Goal: Transaction & Acquisition: Book appointment/travel/reservation

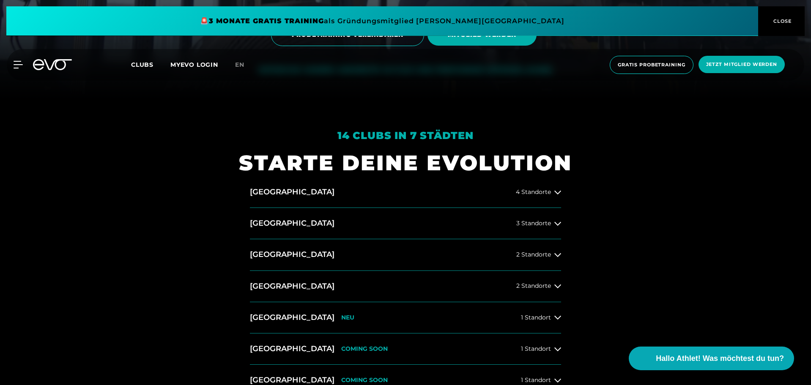
scroll to position [296, 0]
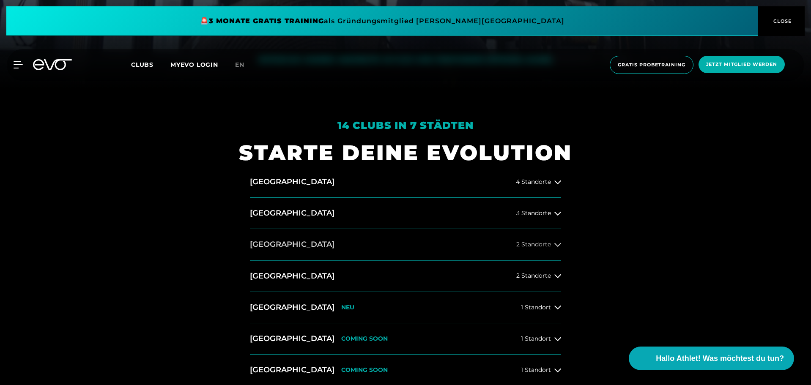
click at [471, 246] on button "[GEOGRAPHIC_DATA] 2 Standorte" at bounding box center [405, 244] width 311 height 31
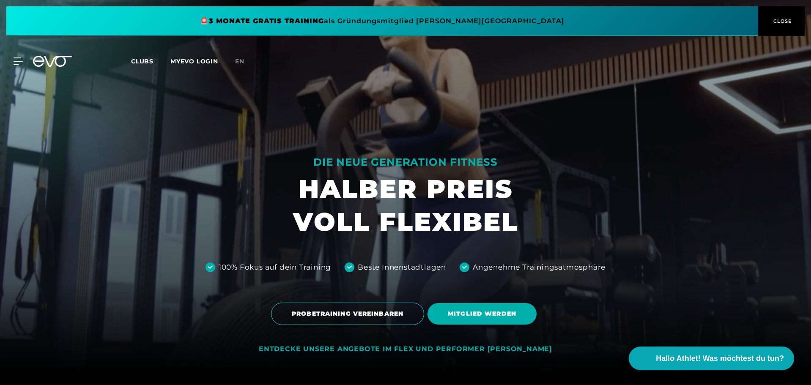
scroll to position [0, 0]
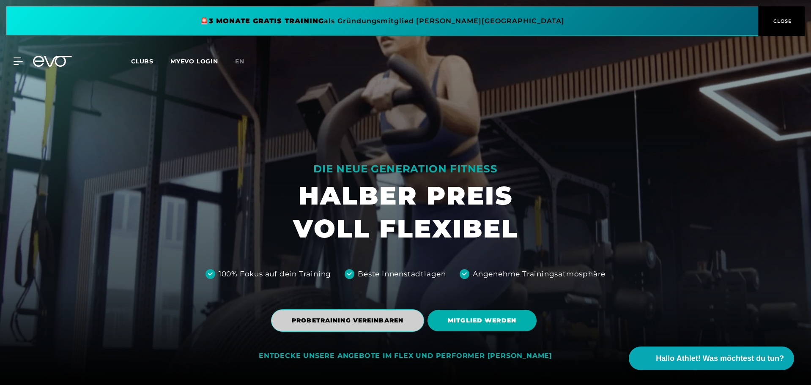
click at [394, 327] on span "PROBETRAINING VEREINBAREN" at bounding box center [347, 320] width 153 height 22
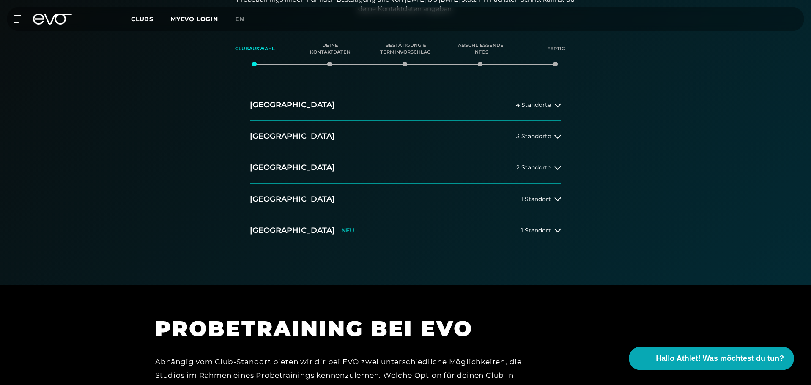
scroll to position [169, 0]
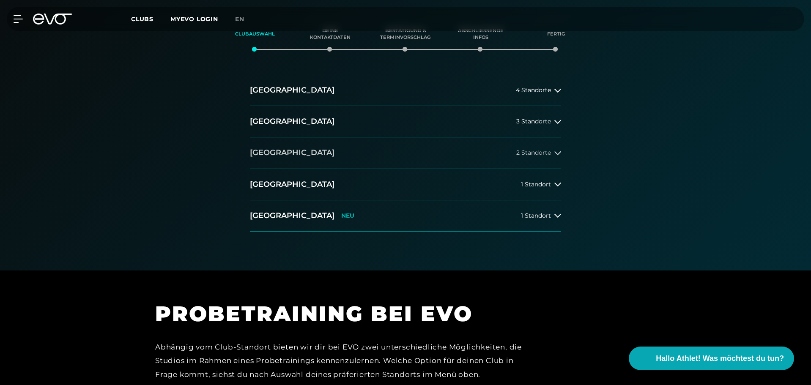
click at [377, 156] on button "[GEOGRAPHIC_DATA] 2 Standorte" at bounding box center [405, 152] width 311 height 31
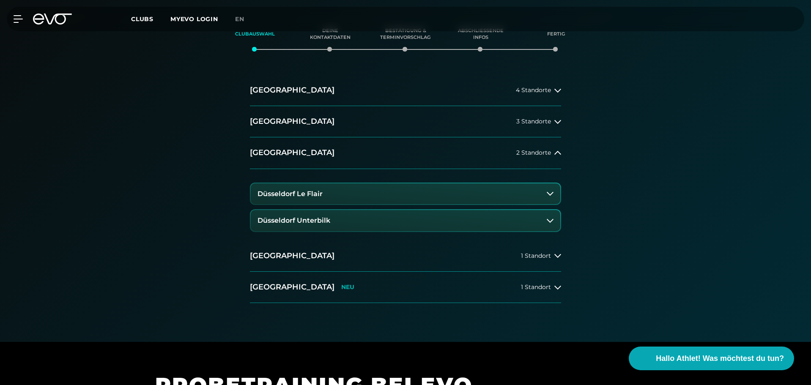
click at [348, 198] on button "Düsseldorf Le Flair" at bounding box center [405, 193] width 309 height 21
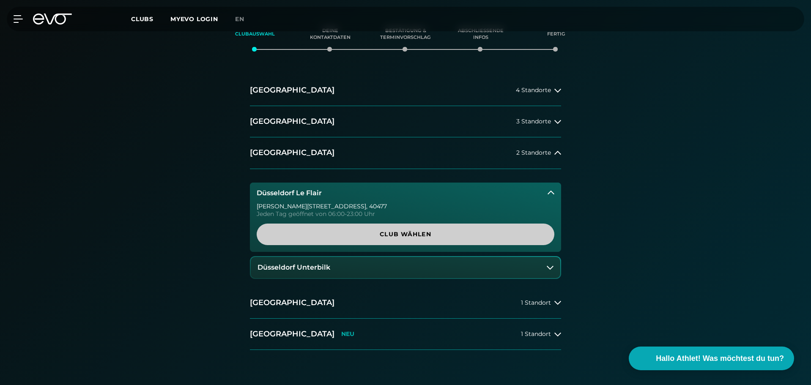
click at [408, 231] on span "Club wählen" at bounding box center [405, 234] width 257 height 9
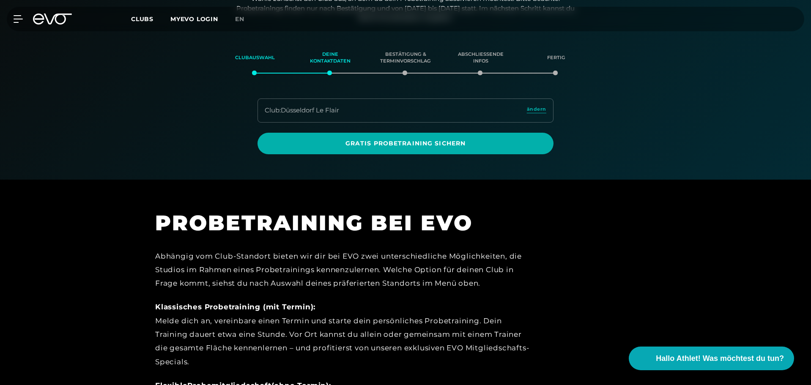
scroll to position [145, 0]
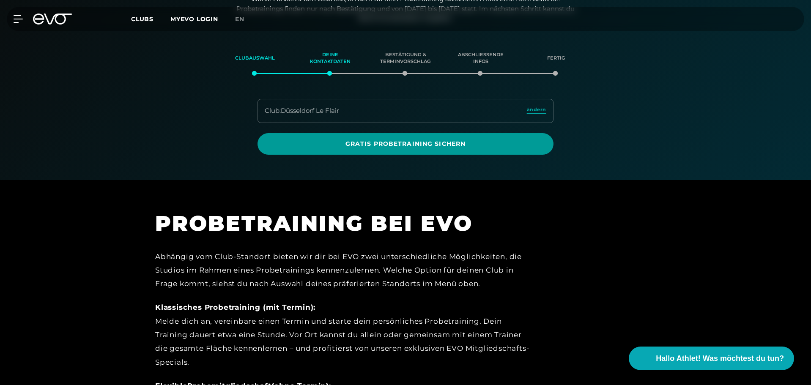
click at [439, 149] on span "Gratis Probetraining sichern" at bounding box center [405, 144] width 296 height 22
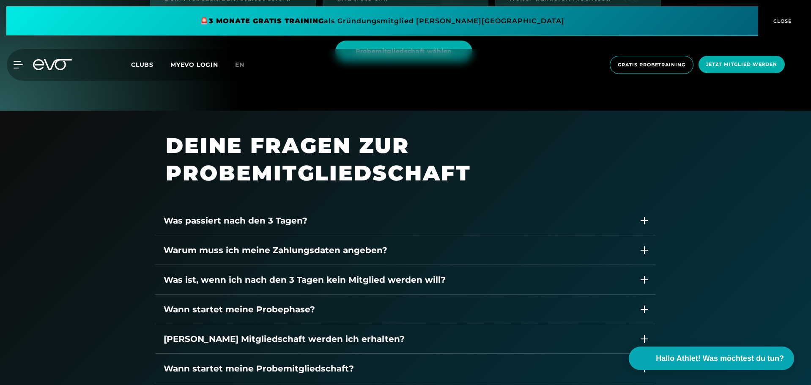
scroll to position [1183, 0]
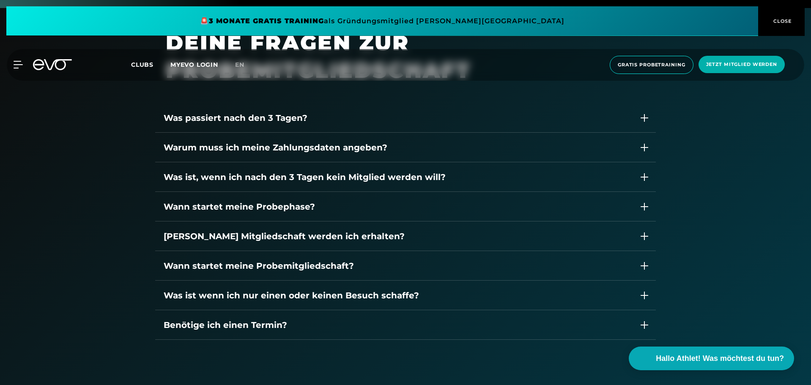
click at [646, 110] on div "Was passiert nach den 3 Tagen?" at bounding box center [405, 118] width 500 height 30
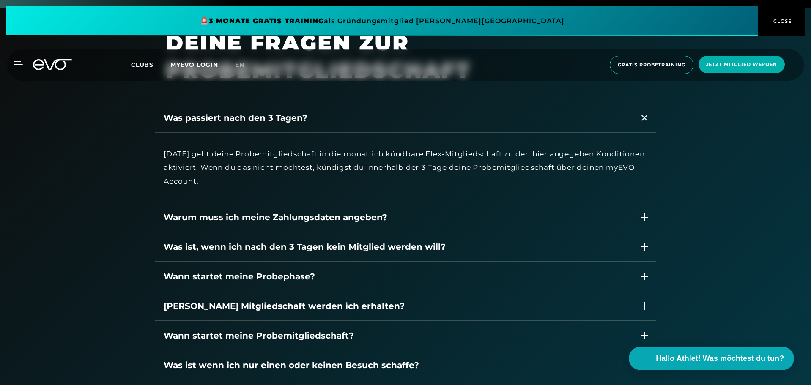
click at [645, 110] on div "Was passiert nach den 3 Tagen?" at bounding box center [405, 118] width 500 height 30
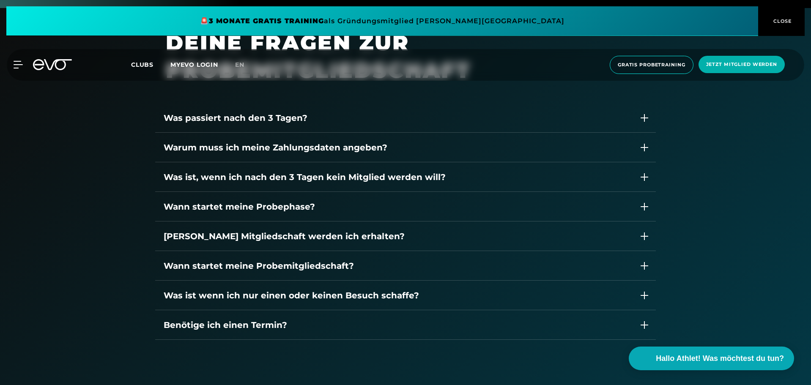
click at [642, 144] on div "Warum muss ich meine Zahlungsdaten angeben?" at bounding box center [405, 148] width 500 height 30
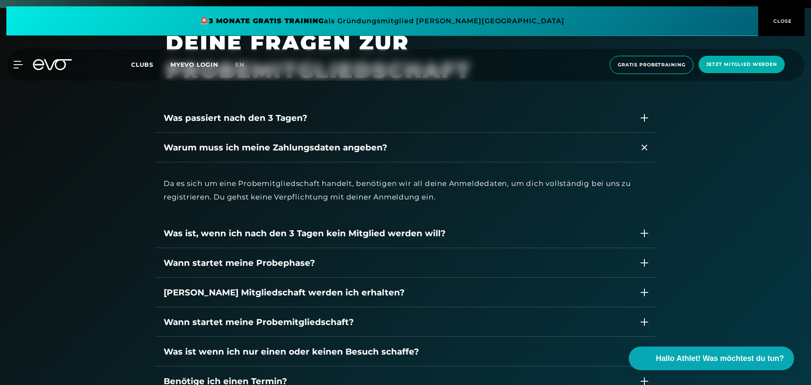
click at [642, 144] on icon at bounding box center [644, 147] width 6 height 10
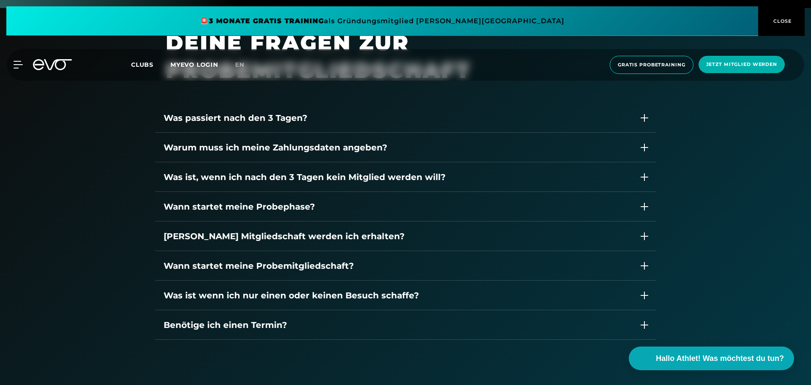
click at [336, 209] on div "Wann startet meine Probephase?" at bounding box center [397, 206] width 467 height 13
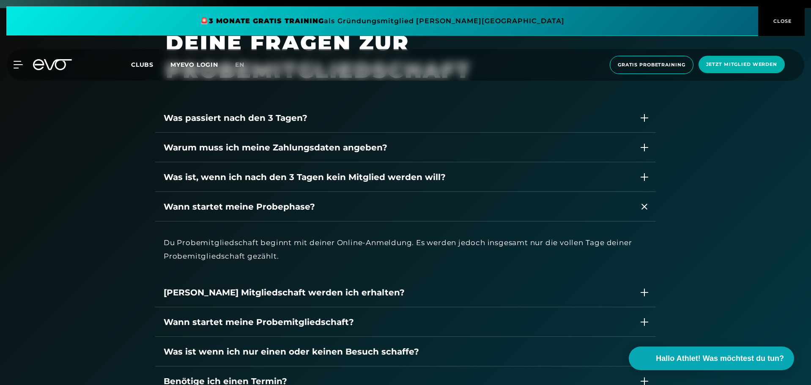
click at [338, 209] on div "Wann startet meine Probephase?" at bounding box center [397, 206] width 467 height 13
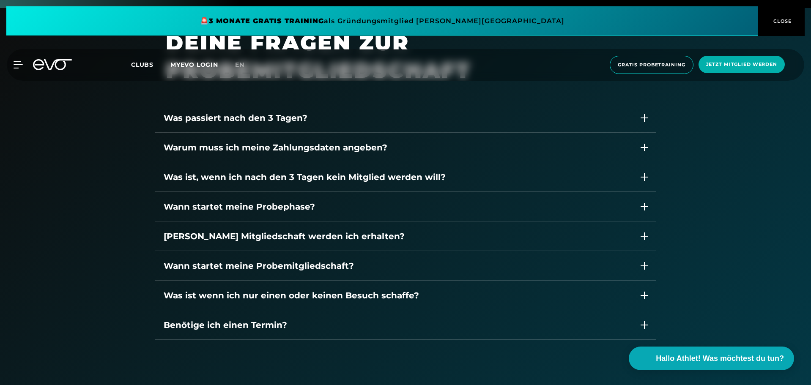
click at [378, 236] on div "[PERSON_NAME] Mitgliedschaft werden ich erhalten?" at bounding box center [397, 236] width 467 height 13
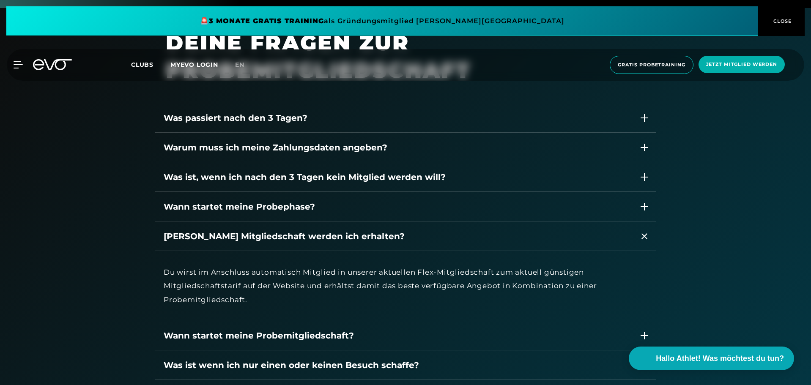
click at [378, 236] on div "[PERSON_NAME] Mitgliedschaft werden ich erhalten?" at bounding box center [397, 236] width 467 height 13
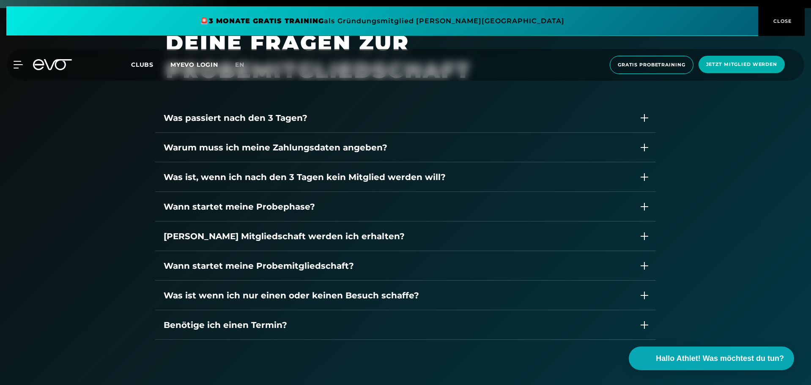
click at [446, 294] on div "Was ist wenn ich nur einen oder keinen Besuch schaffe?" at bounding box center [397, 295] width 467 height 13
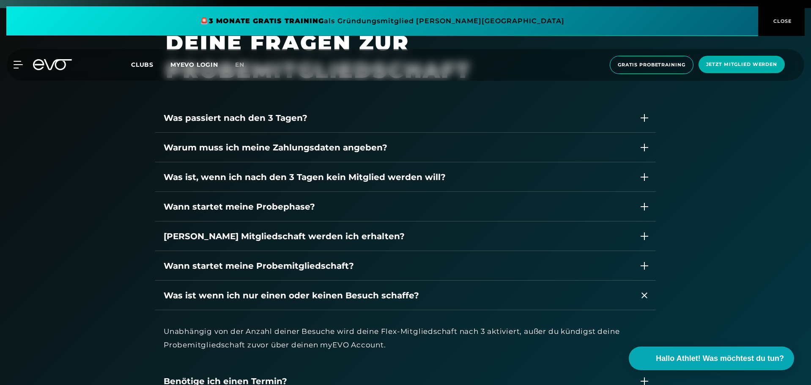
click at [446, 294] on div "Was ist wenn ich nur einen oder keinen Besuch schaffe?" at bounding box center [397, 295] width 467 height 13
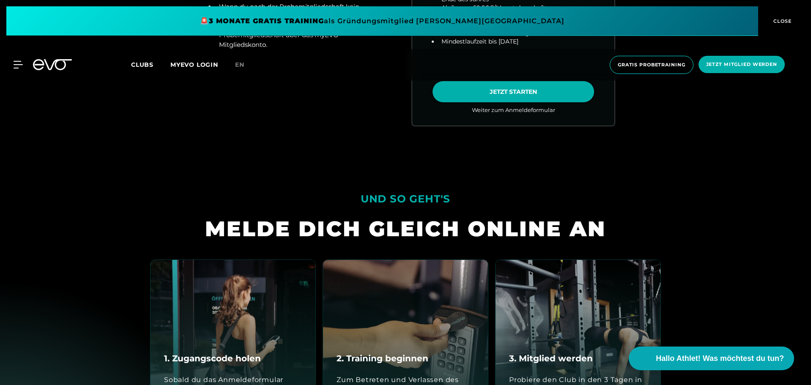
scroll to position [549, 0]
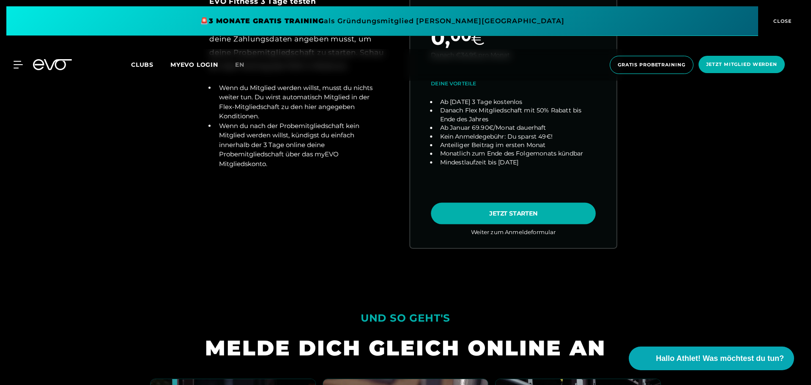
click at [542, 213] on link "choose plan" at bounding box center [513, 81] width 206 height 332
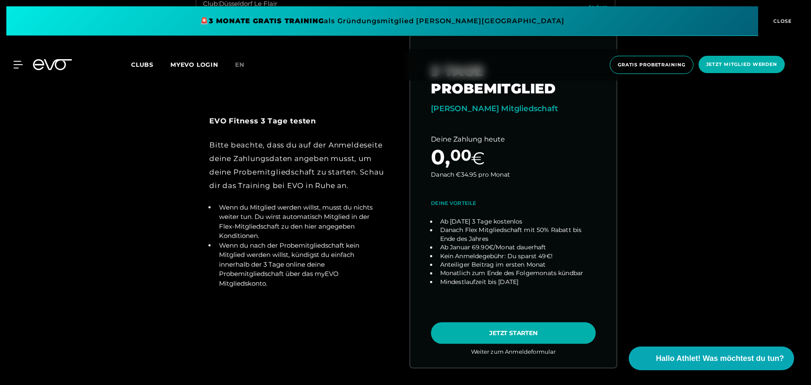
scroll to position [423, 0]
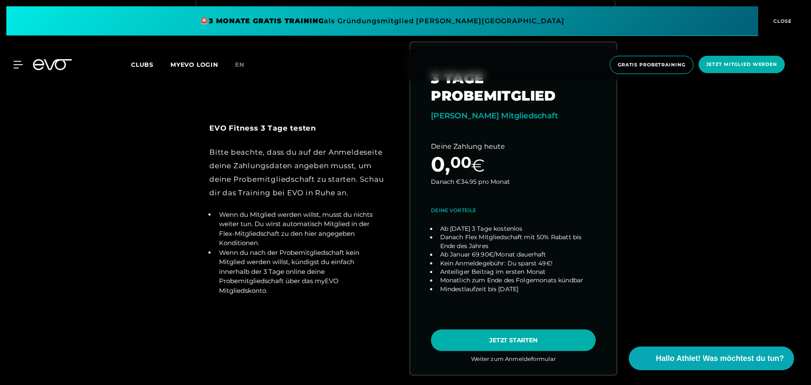
click at [511, 338] on link "choose plan" at bounding box center [513, 208] width 206 height 332
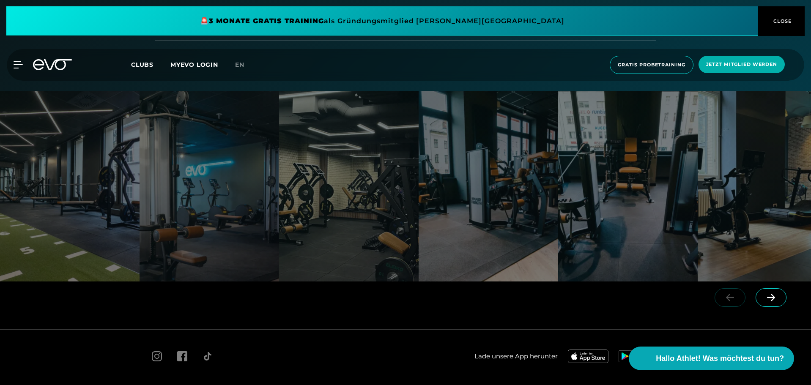
scroll to position [1518, 0]
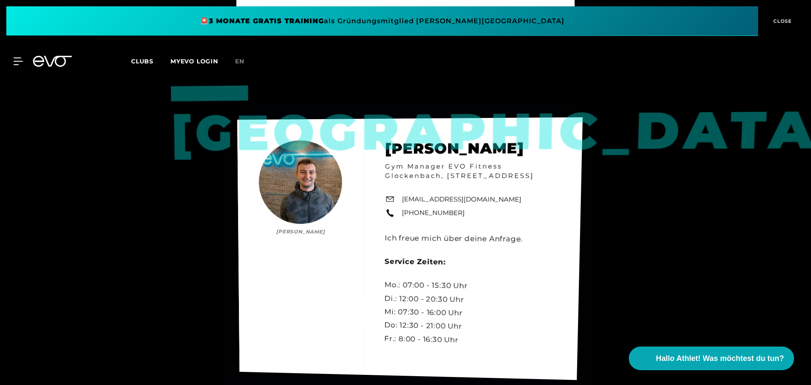
scroll to position [1437, 0]
